Goal: Task Accomplishment & Management: Manage account settings

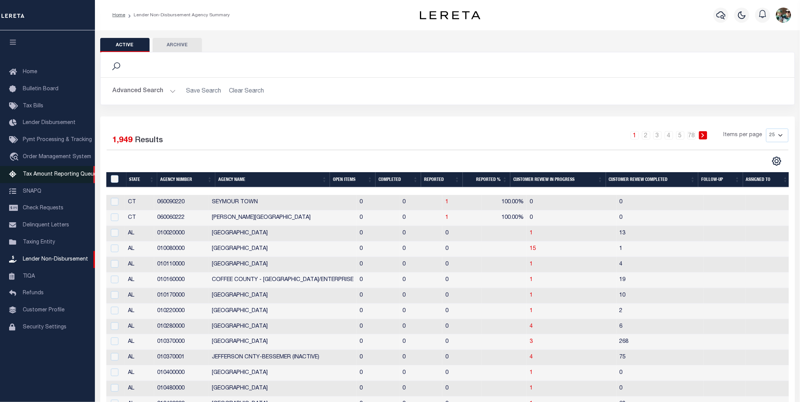
click at [72, 173] on span "Tax Amount Reporting Queue" at bounding box center [60, 174] width 74 height 5
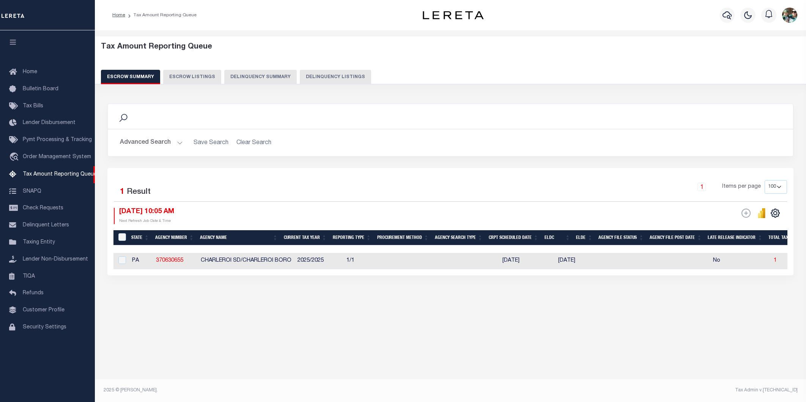
select select "PA"
select select "100"
click at [175, 143] on button "Advanced Search" at bounding box center [151, 142] width 63 height 15
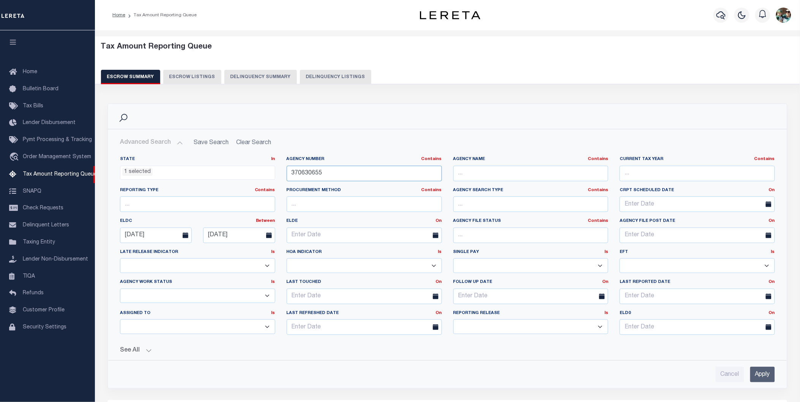
drag, startPoint x: 355, startPoint y: 175, endPoint x: 285, endPoint y: 172, distance: 69.9
click at [285, 173] on div "Agency Number Contains Contains Is 370630655" at bounding box center [364, 171] width 167 height 31
type input "370440604"
click at [763, 377] on input "Apply" at bounding box center [762, 375] width 25 height 16
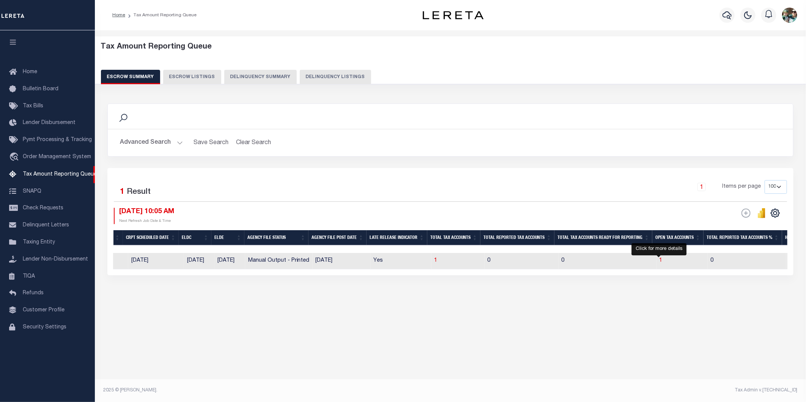
drag, startPoint x: 658, startPoint y: 262, endPoint x: 674, endPoint y: 296, distance: 37.2
click at [660, 262] on span "1" at bounding box center [661, 260] width 3 height 5
select select "100"
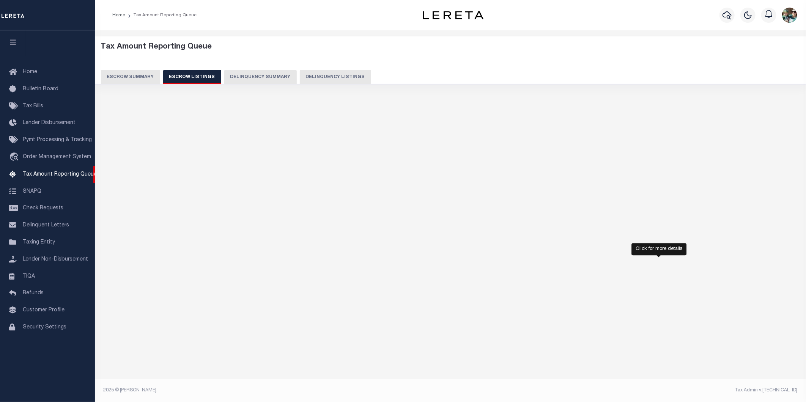
select select "100"
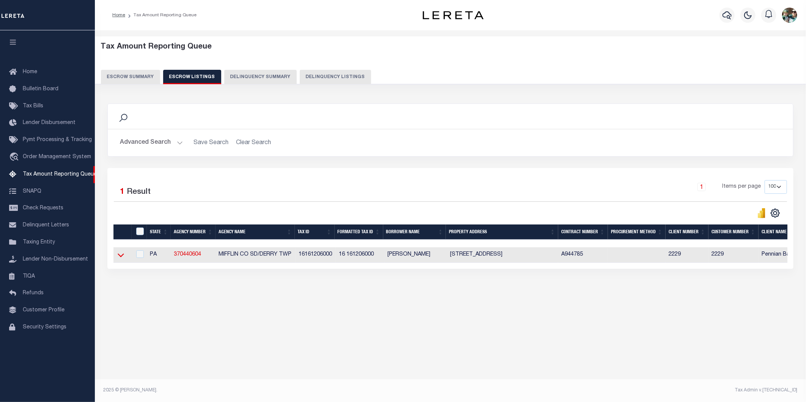
click at [120, 258] on icon at bounding box center [121, 256] width 6 height 4
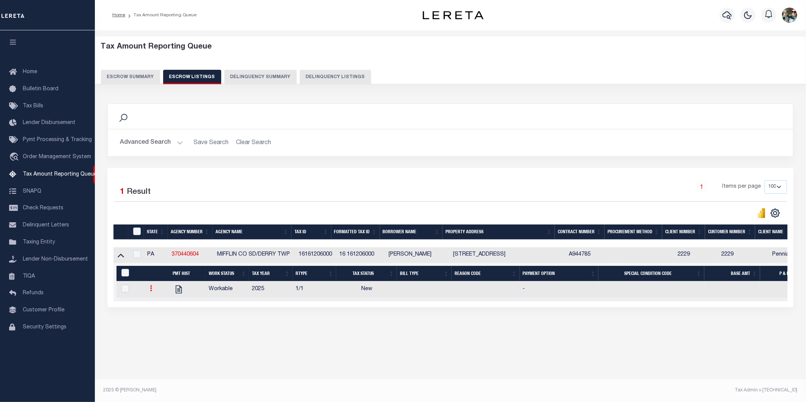
click at [152, 291] on icon at bounding box center [151, 288] width 2 height 6
click at [159, 317] on img "" at bounding box center [161, 314] width 8 height 8
checkbox input "true"
select select "NW2"
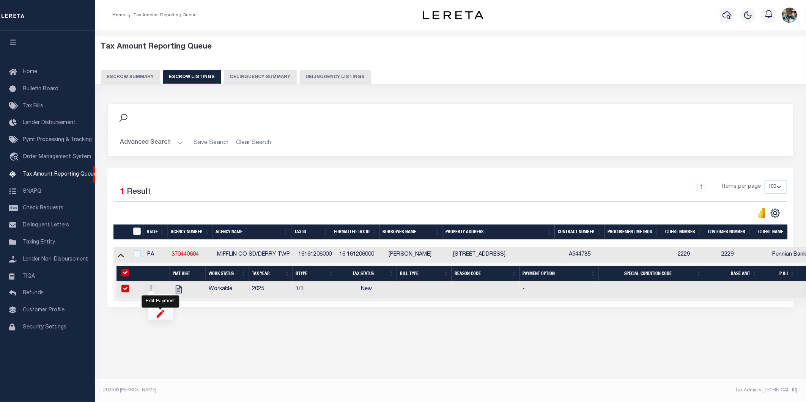
select select
type input "[DATE]"
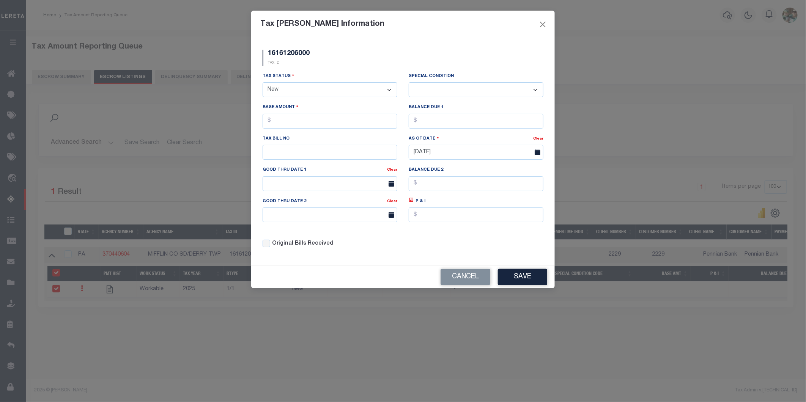
click at [288, 89] on select "- Select Status - Open Due/Unpaid Paid Incomplete No Tax Due Internal Refund Pr…" at bounding box center [330, 89] width 135 height 15
select select "DUE"
click at [263, 83] on select "- Select Status - Open Due/Unpaid Paid Incomplete No Tax Due Internal Refund Pr…" at bounding box center [330, 89] width 135 height 15
select select "0"
click at [280, 121] on input "text" at bounding box center [330, 121] width 135 height 15
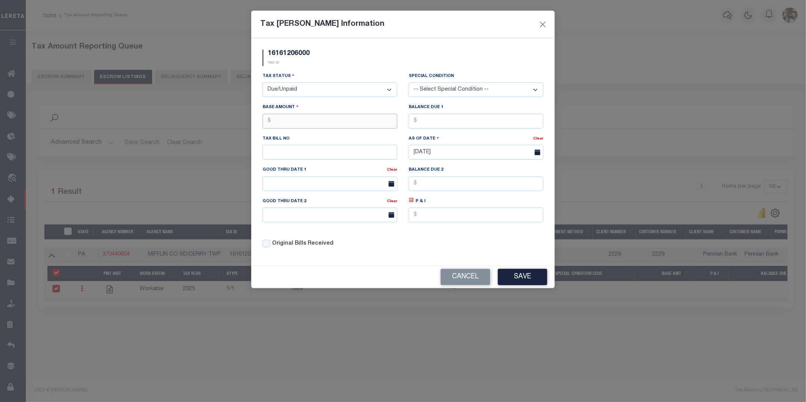
click at [282, 121] on input "text" at bounding box center [330, 121] width 135 height 15
type input "$2,425.69"
type input "$2,475.19"
type input "2353"
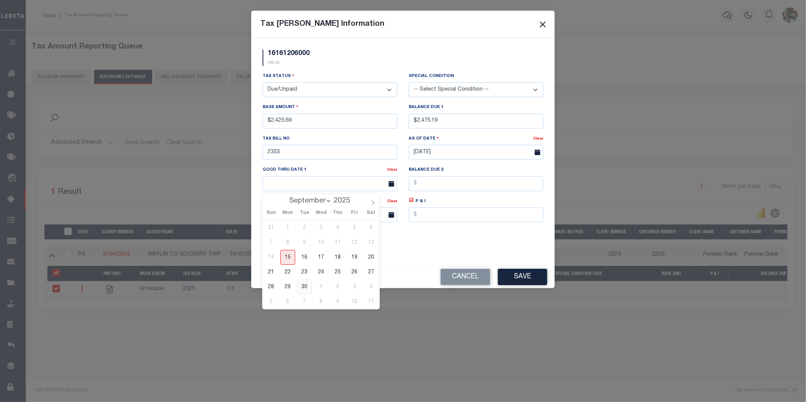
click at [306, 286] on span "30" at bounding box center [304, 287] width 15 height 15
type input "[DATE]"
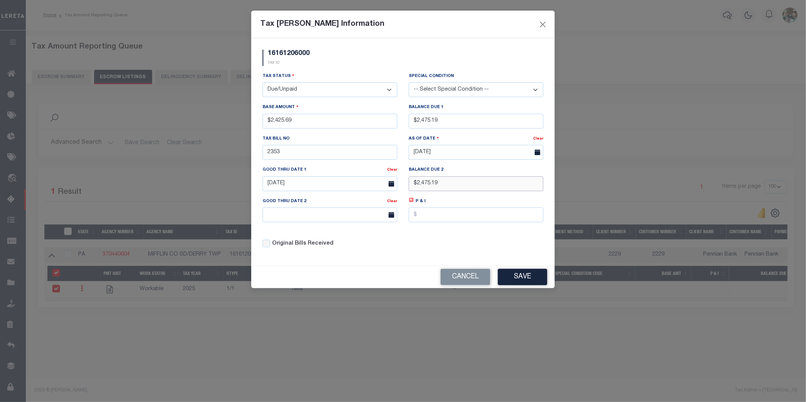
type input "$2,475.19"
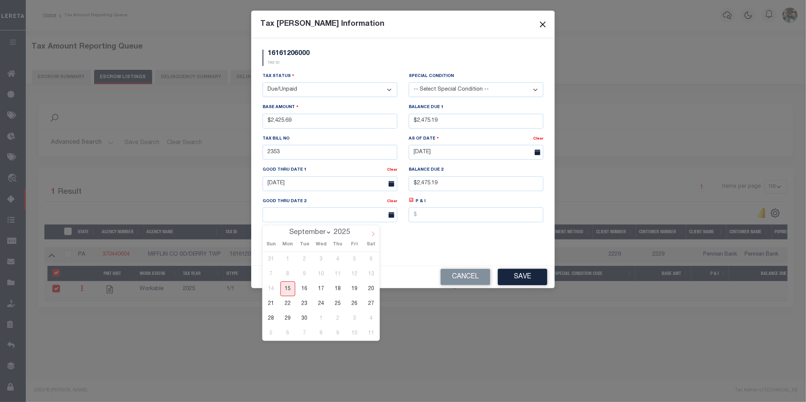
click at [374, 233] on icon at bounding box center [372, 234] width 5 height 5
select select "10"
click at [353, 318] on span "28" at bounding box center [354, 318] width 15 height 15
type input "[DATE]"
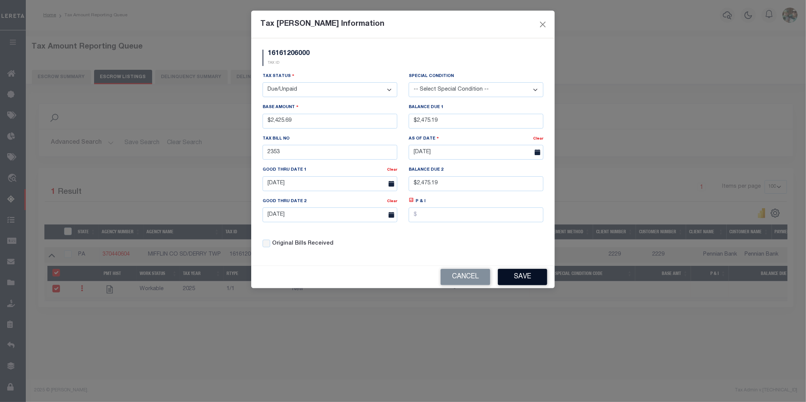
click at [518, 279] on button "Save" at bounding box center [522, 277] width 49 height 16
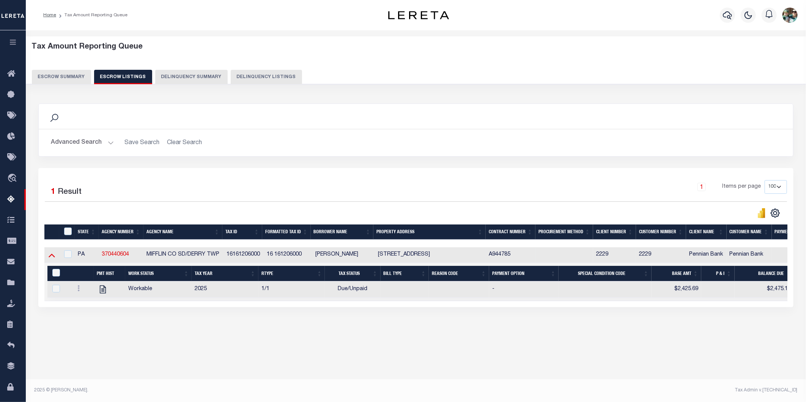
click at [52, 254] on icon at bounding box center [52, 255] width 6 height 8
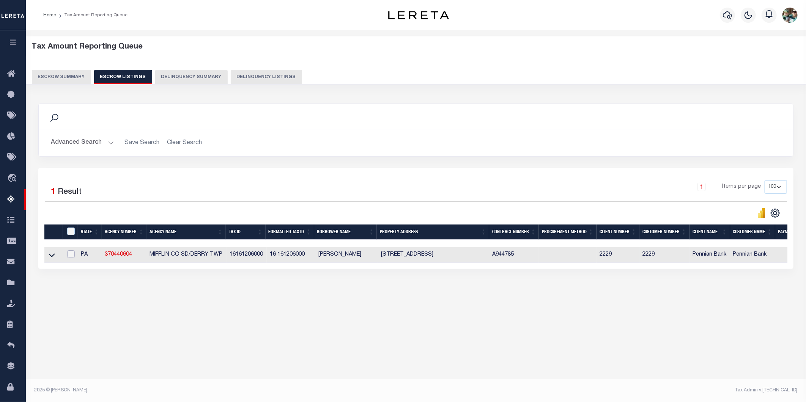
click at [71, 256] on input "checkbox" at bounding box center [71, 254] width 8 height 8
checkbox input "true"
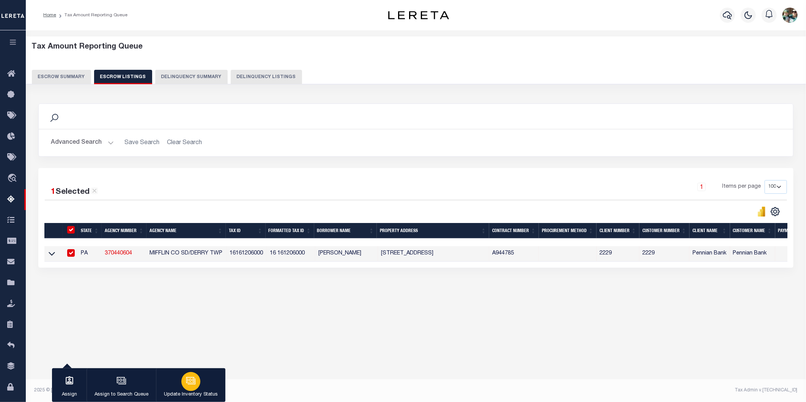
click at [192, 397] on p "Update Inventory Status" at bounding box center [191, 395] width 54 height 8
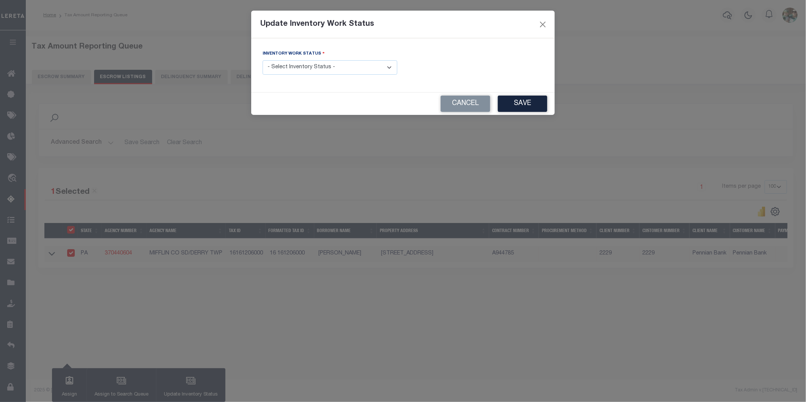
drag, startPoint x: 334, startPoint y: 63, endPoint x: 334, endPoint y: 67, distance: 4.2
click at [334, 63] on select "- Select Inventory Status - Manual - Exception Pended - Awaiting Search Late Ad…" at bounding box center [330, 67] width 135 height 15
select select "4"
click at [263, 61] on select "- Select Inventory Status - Manual - Exception Pended - Awaiting Search Late Ad…" at bounding box center [330, 67] width 135 height 15
click at [518, 104] on button "Save" at bounding box center [522, 104] width 49 height 16
